Goal: Navigation & Orientation: Find specific page/section

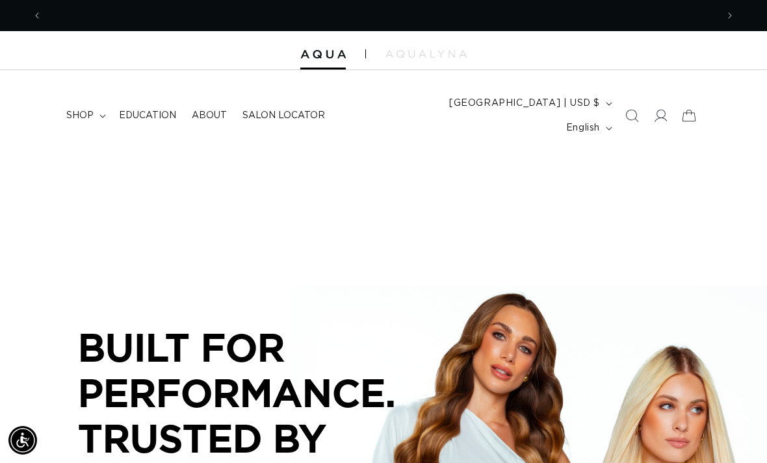
scroll to position [0, 675]
click at [86, 113] on summary "shop" at bounding box center [84, 115] width 53 height 27
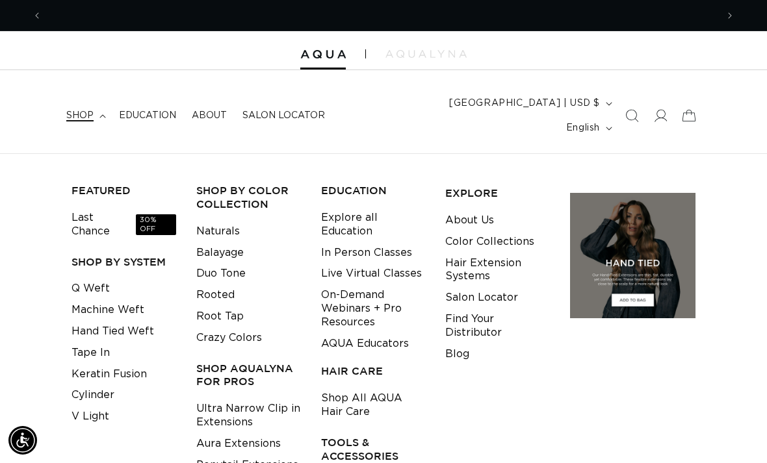
scroll to position [0, 1349]
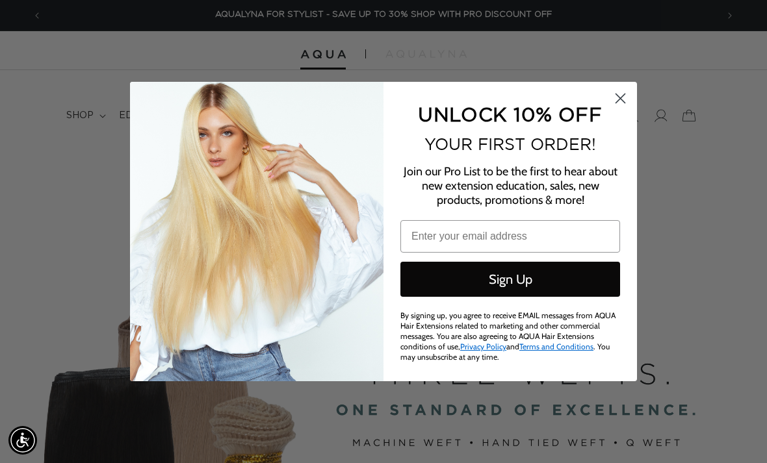
click at [617, 105] on circle "Close dialog" at bounding box center [620, 98] width 21 height 21
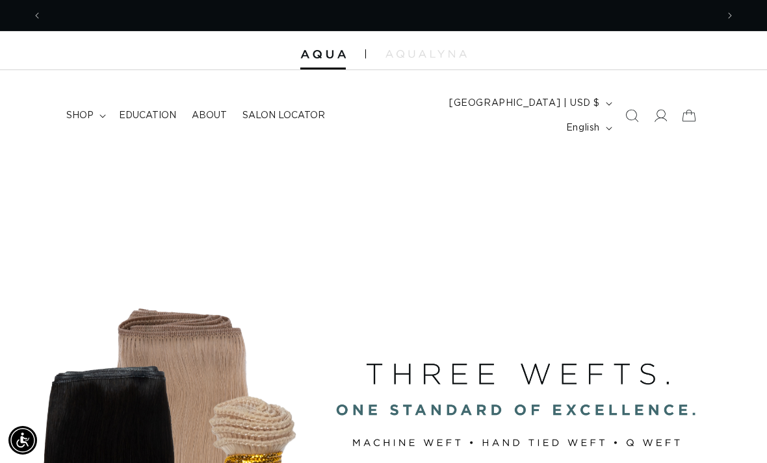
scroll to position [0, 0]
click at [94, 102] on summary "shop" at bounding box center [84, 115] width 53 height 27
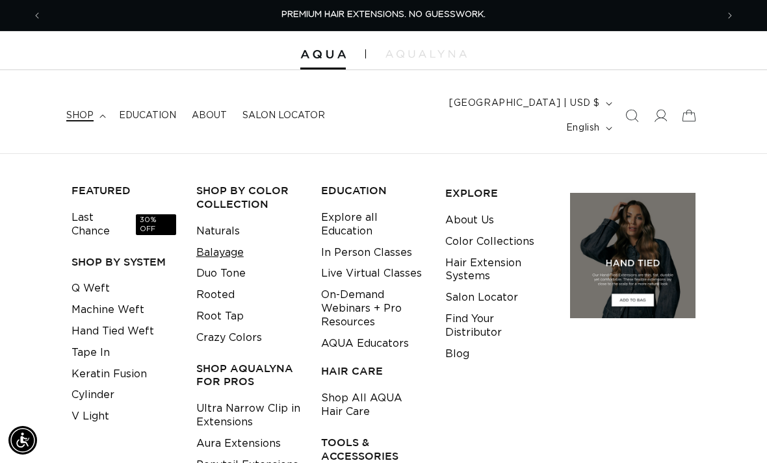
click at [232, 242] on link "Balayage" at bounding box center [219, 252] width 47 height 21
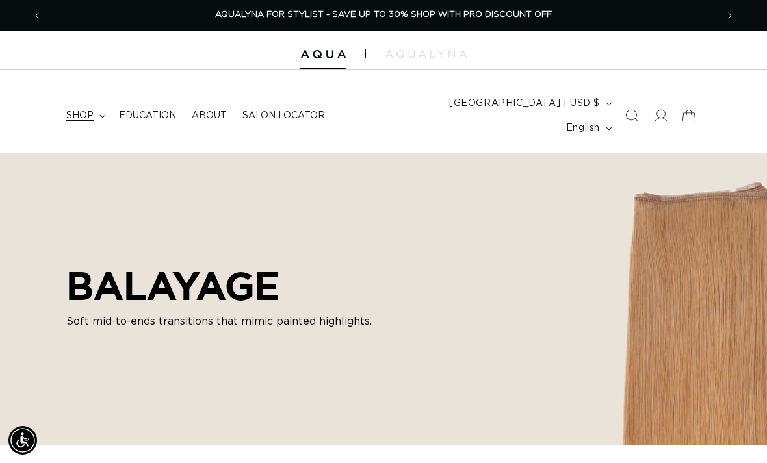
click at [101, 102] on summary "shop" at bounding box center [84, 115] width 53 height 27
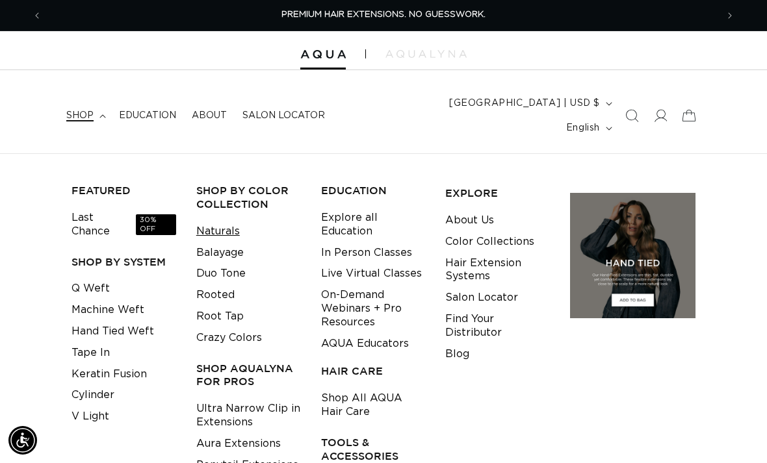
click at [225, 221] on link "Naturals" at bounding box center [218, 231] width 44 height 21
